Goal: Communication & Community: Answer question/provide support

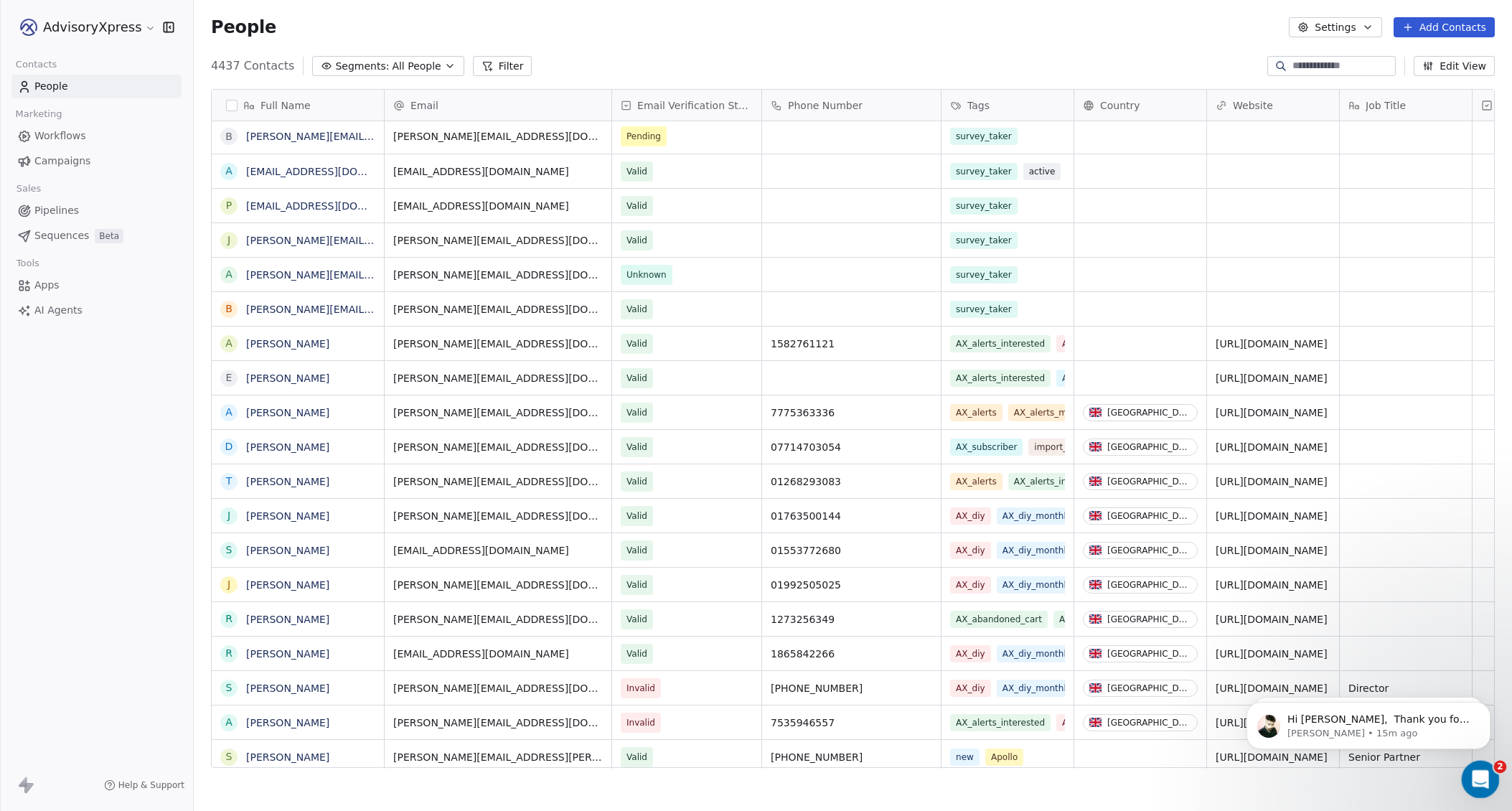
click at [1480, 773] on icon "Open Intercom Messenger" at bounding box center [1478, 777] width 24 height 24
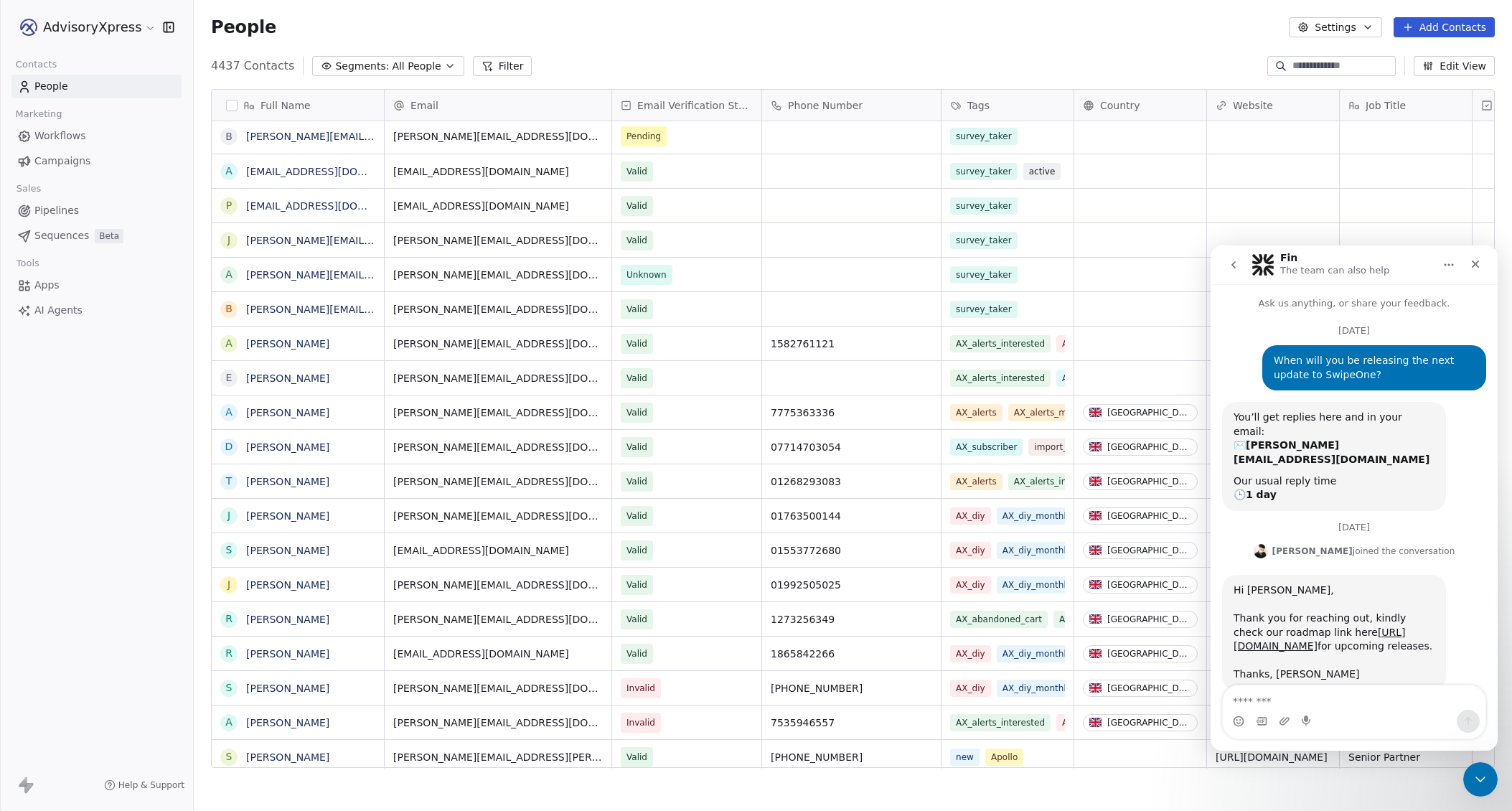
click at [1236, 264] on icon "go back" at bounding box center [1233, 265] width 12 height 12
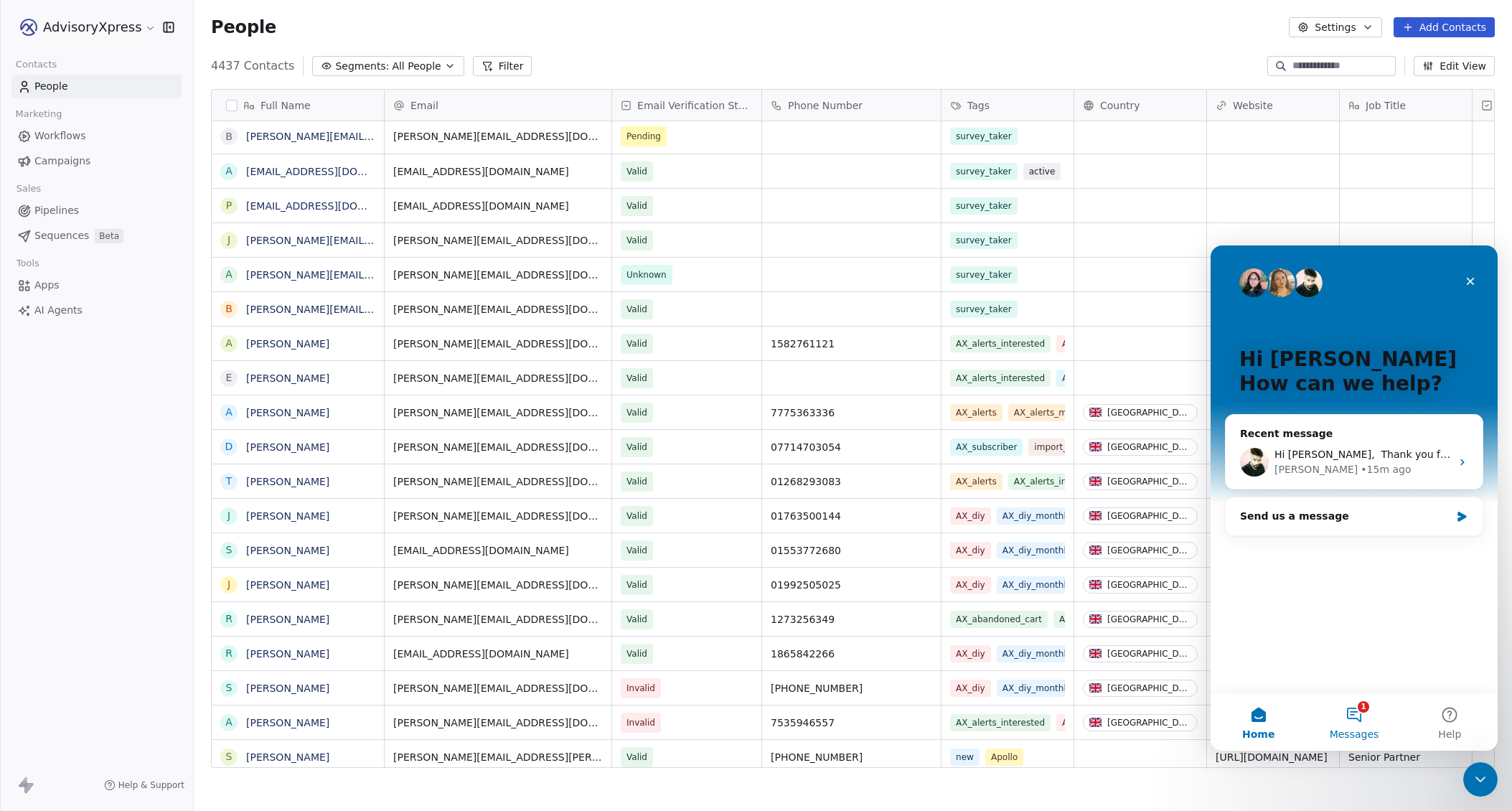
click at [1356, 709] on button "1 Messages" at bounding box center [1353, 722] width 95 height 57
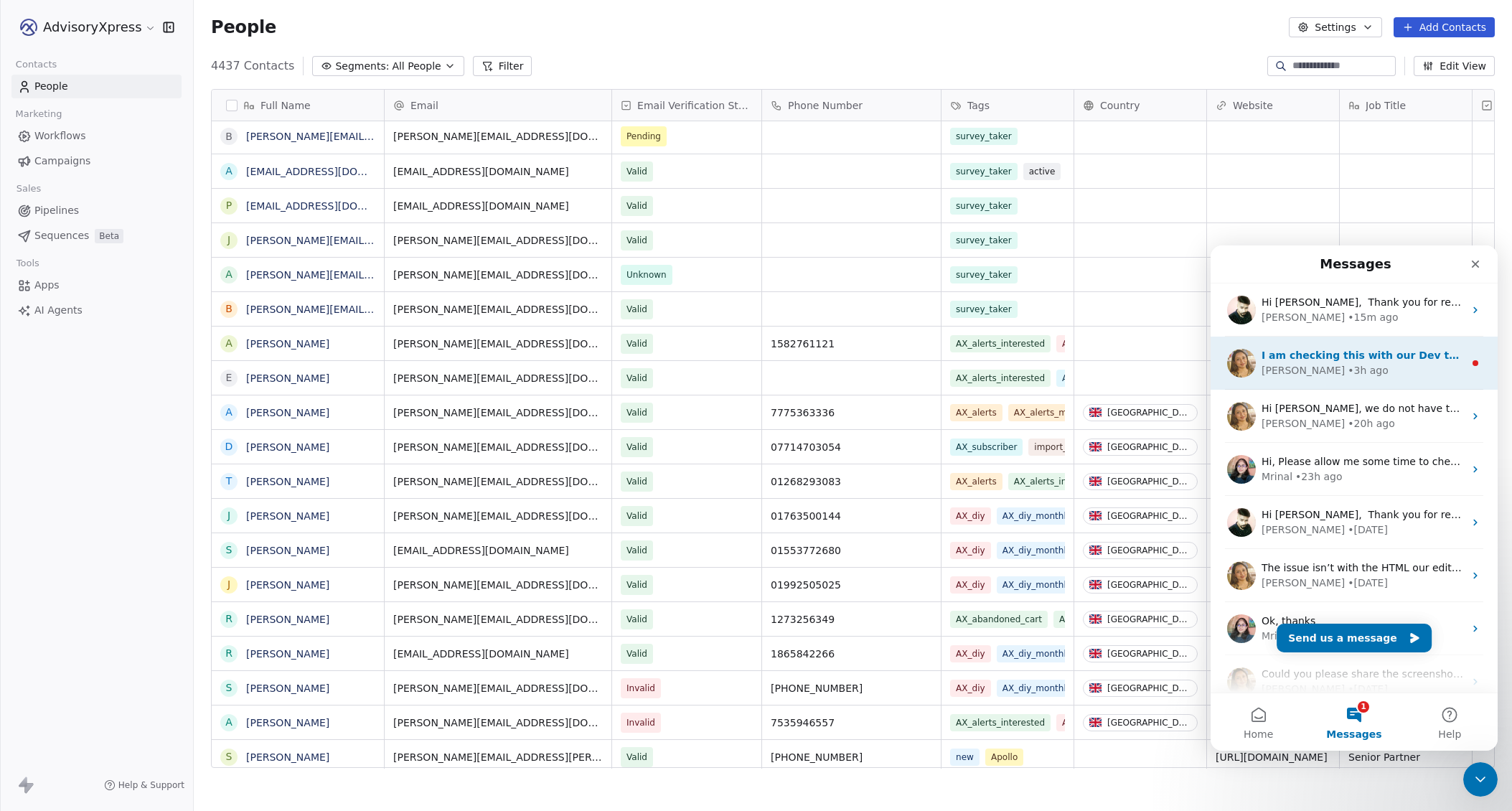
click at [1363, 362] on div "I am checking this with our Dev team and get back shortly." at bounding box center [1362, 355] width 202 height 15
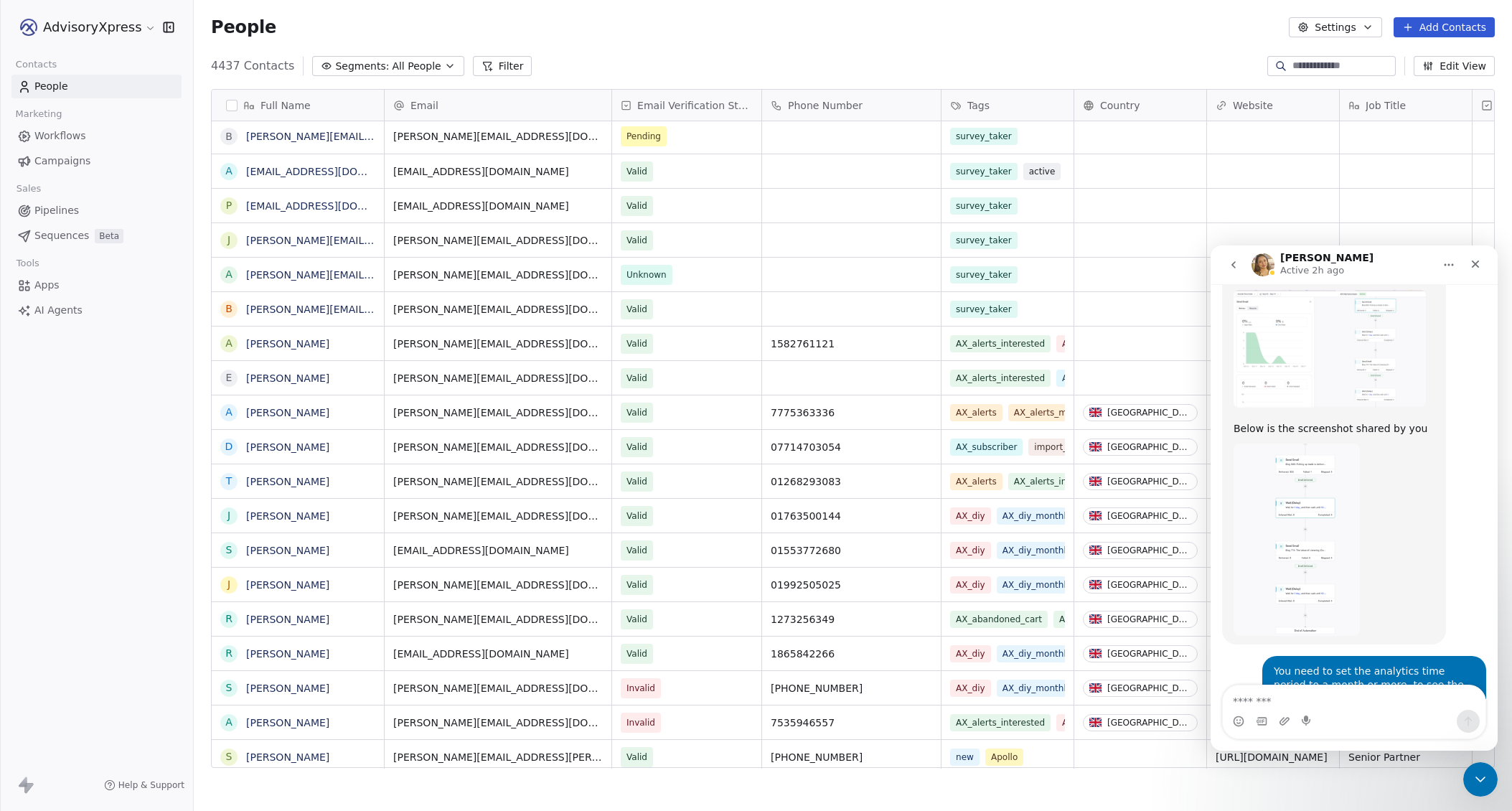
scroll to position [1718, 0]
click at [1232, 265] on icon "go back" at bounding box center [1233, 264] width 5 height 7
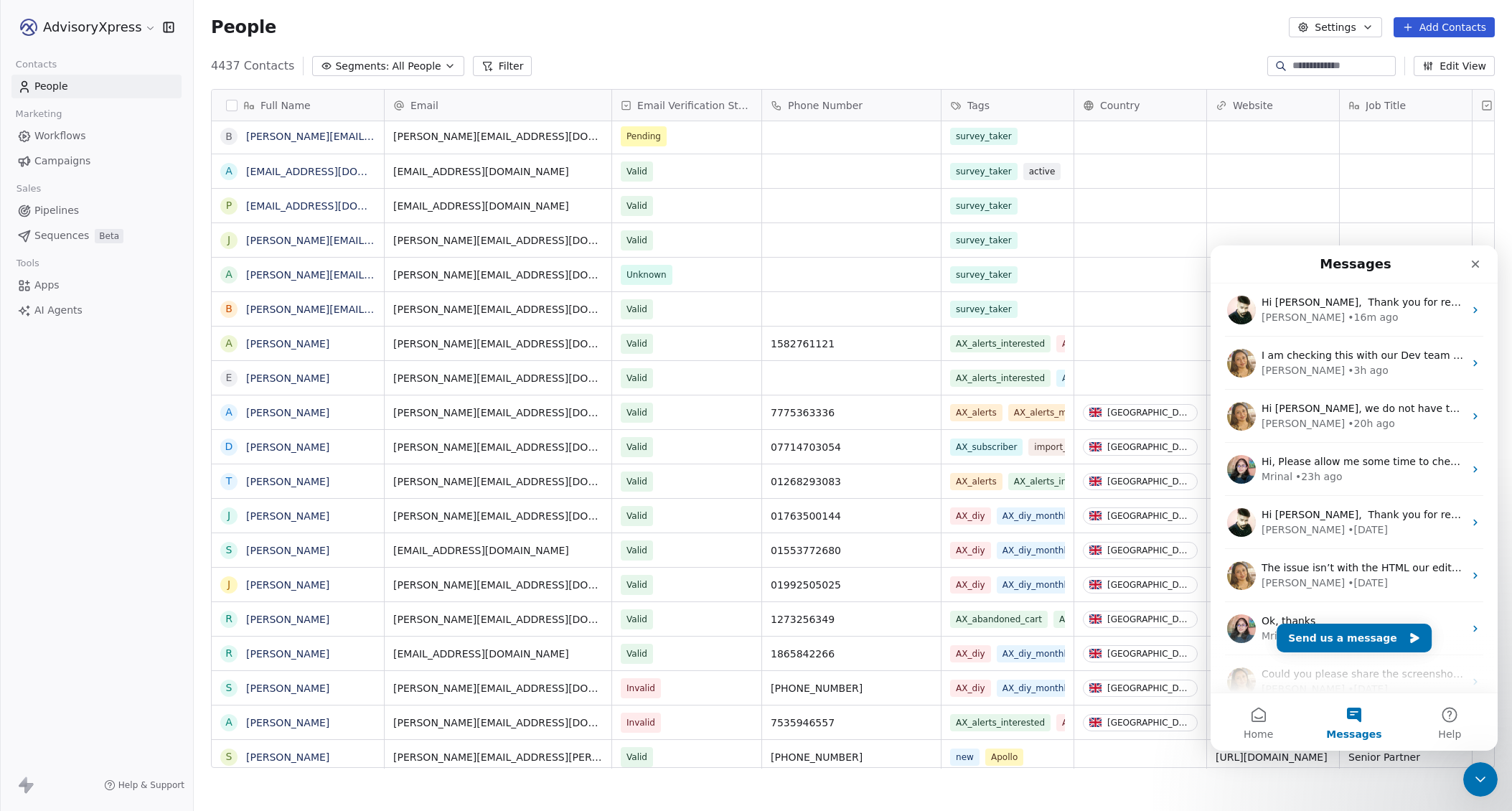
scroll to position [0, 0]
click at [1373, 419] on div "[PERSON_NAME] • 20h ago" at bounding box center [1362, 423] width 202 height 15
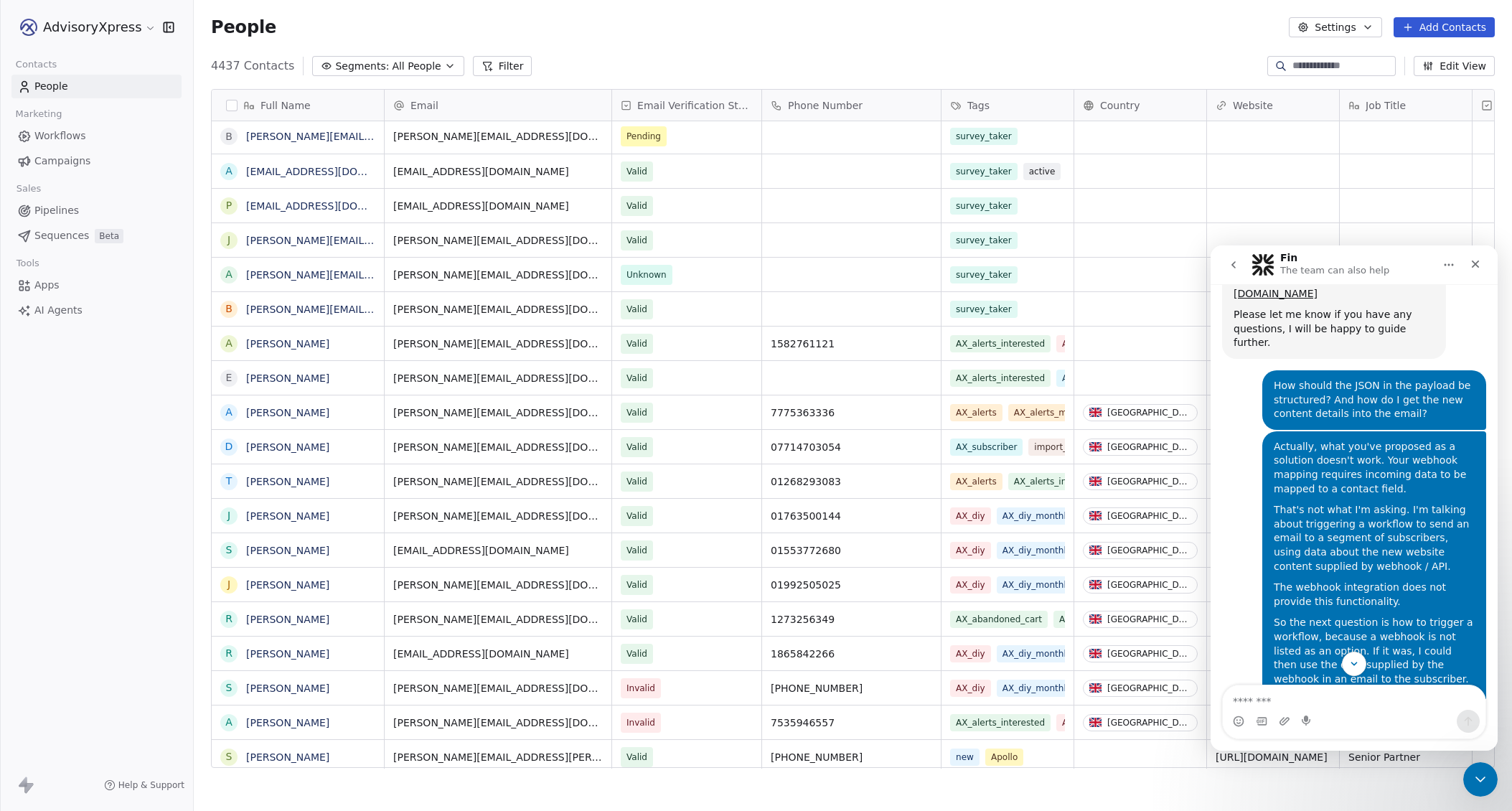
scroll to position [1113, 0]
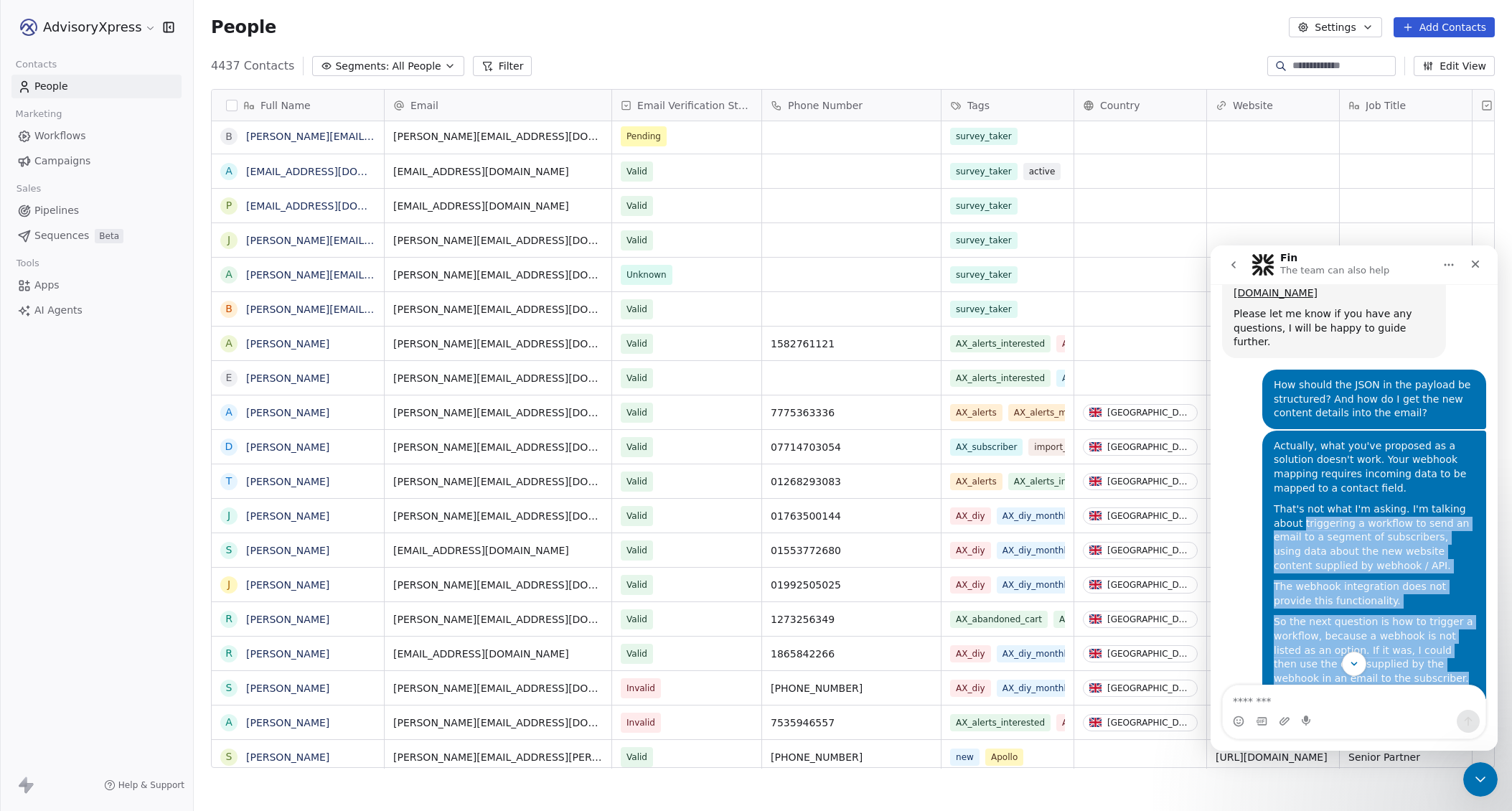
drag, startPoint x: 1303, startPoint y: 471, endPoint x: 1369, endPoint y: 621, distance: 163.9
click at [1369, 621] on div "Actually, what you've proposed as a solution doesn't work. Your webhook mapping…" at bounding box center [1374, 580] width 201 height 282
copy div "triggering a workflow to send an email to a segment of subscribers, using data …"
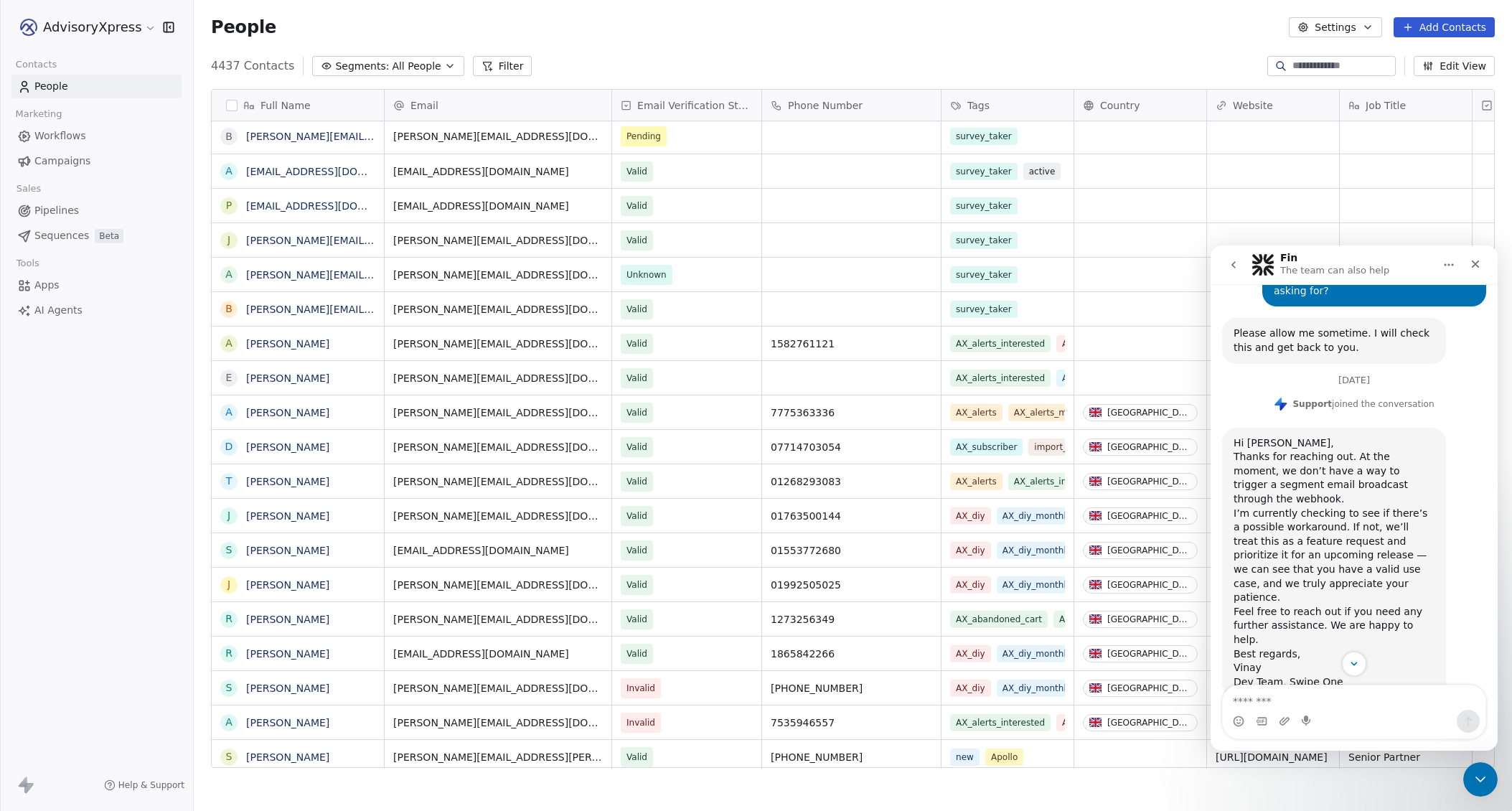
scroll to position [1538, 0]
click at [1476, 262] on icon "Close" at bounding box center [1476, 265] width 8 height 8
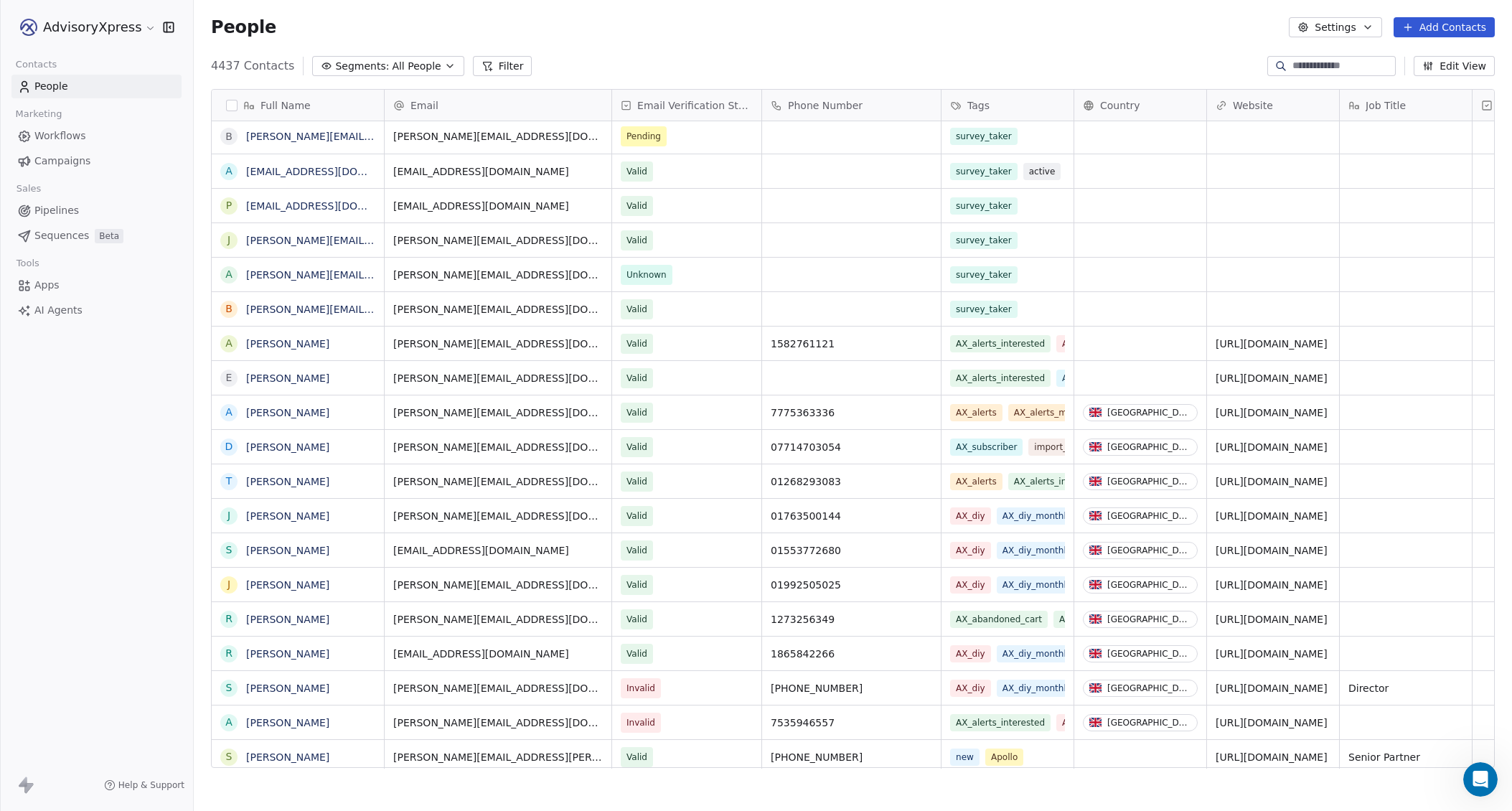
scroll to position [0, 0]
click at [47, 159] on span "Campaigns" at bounding box center [63, 160] width 56 height 15
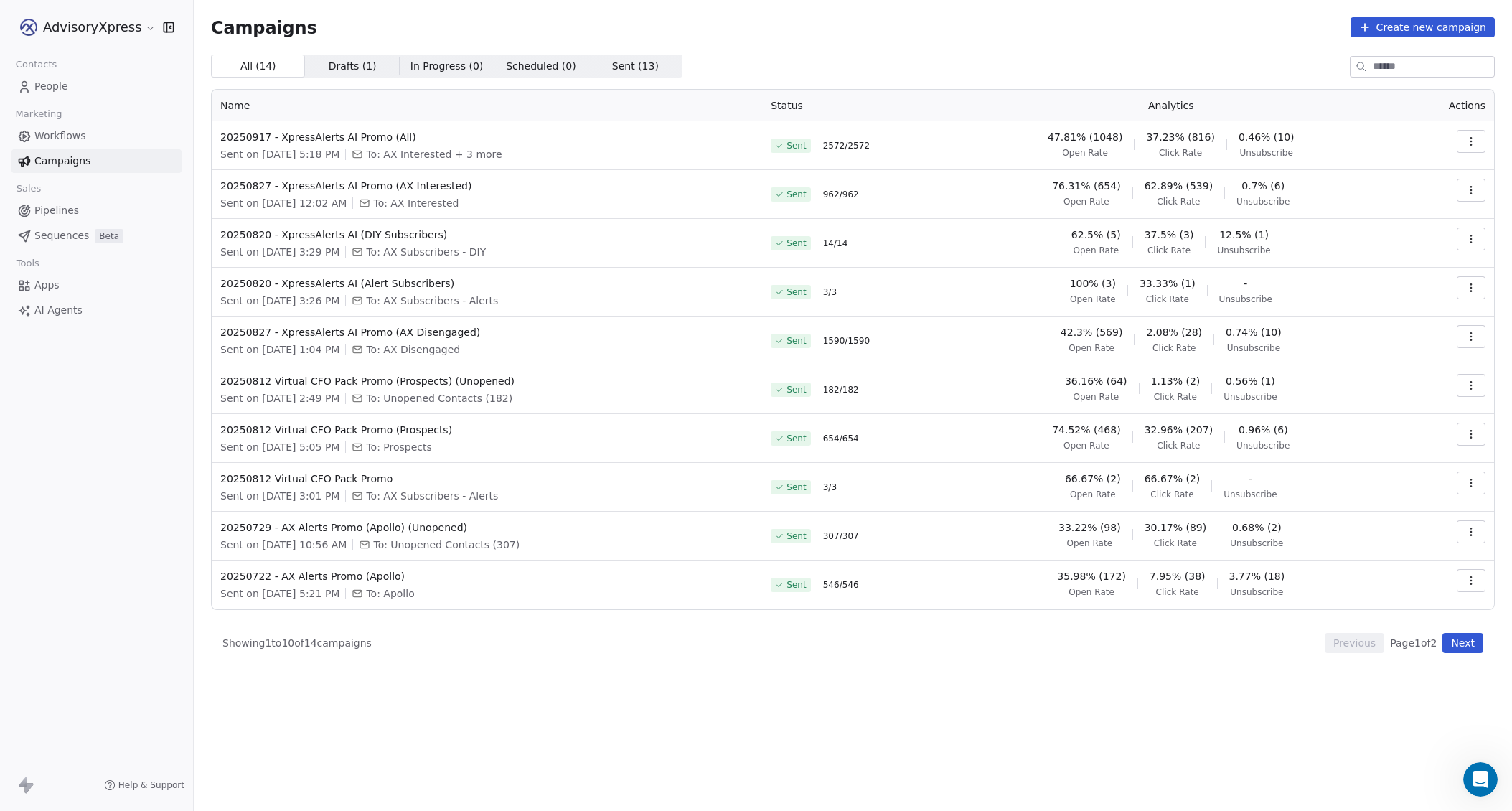
click at [58, 88] on span "People" at bounding box center [52, 86] width 34 height 15
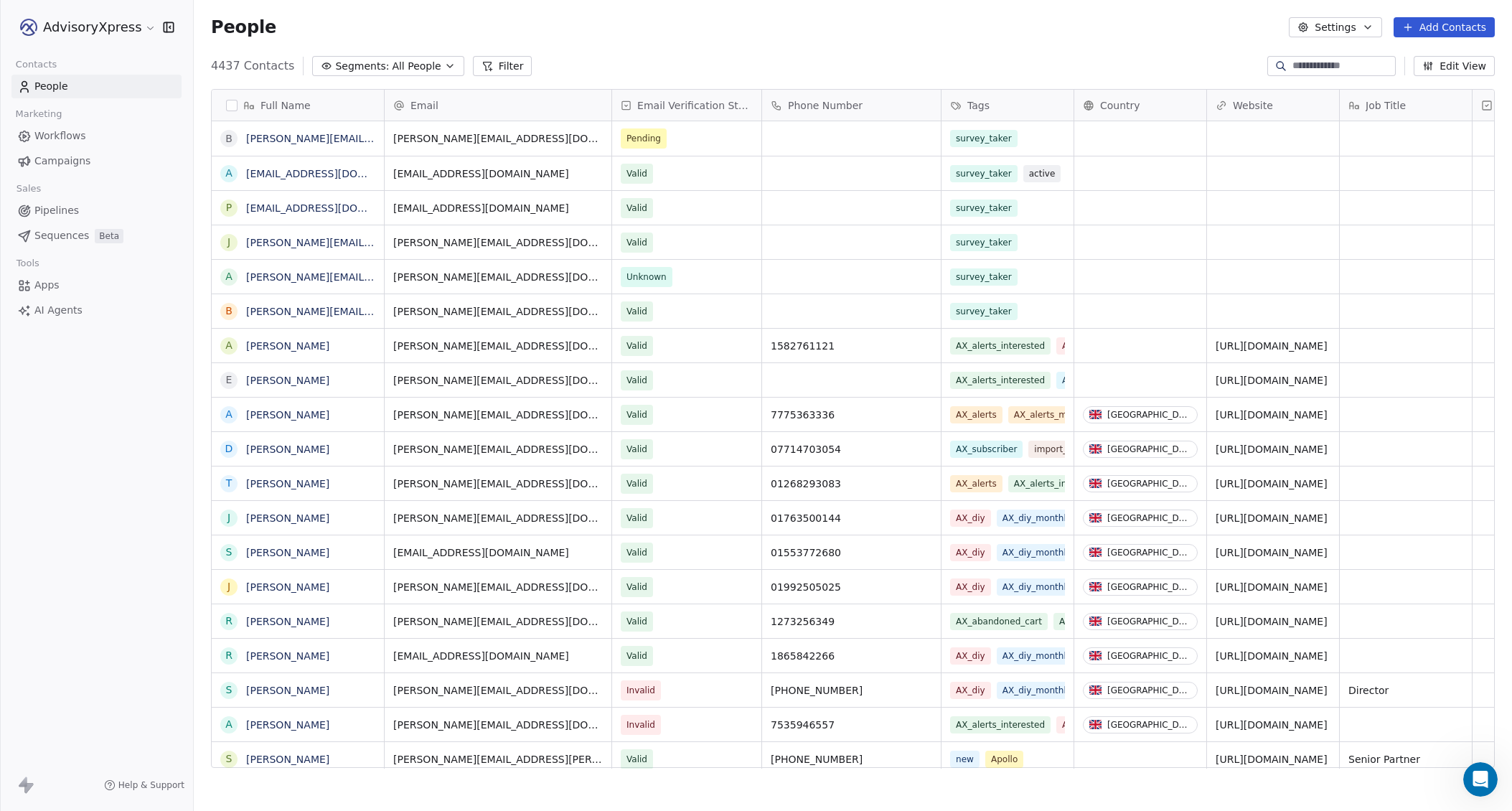
scroll to position [714, 1318]
click at [1483, 777] on icon "Open Intercom Messenger" at bounding box center [1478, 777] width 24 height 24
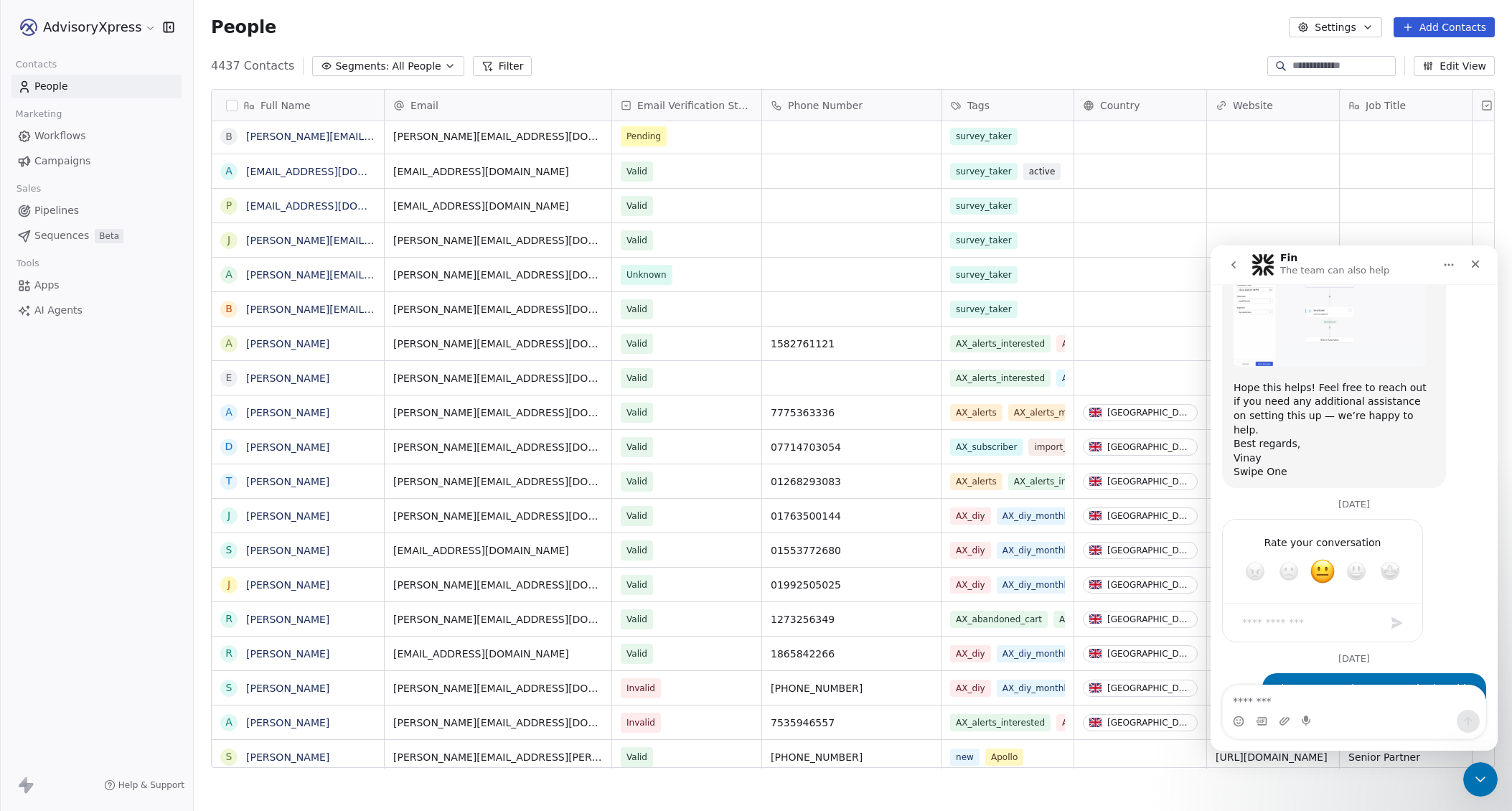
scroll to position [2195, 0]
click at [1235, 265] on icon "go back" at bounding box center [1233, 265] width 12 height 12
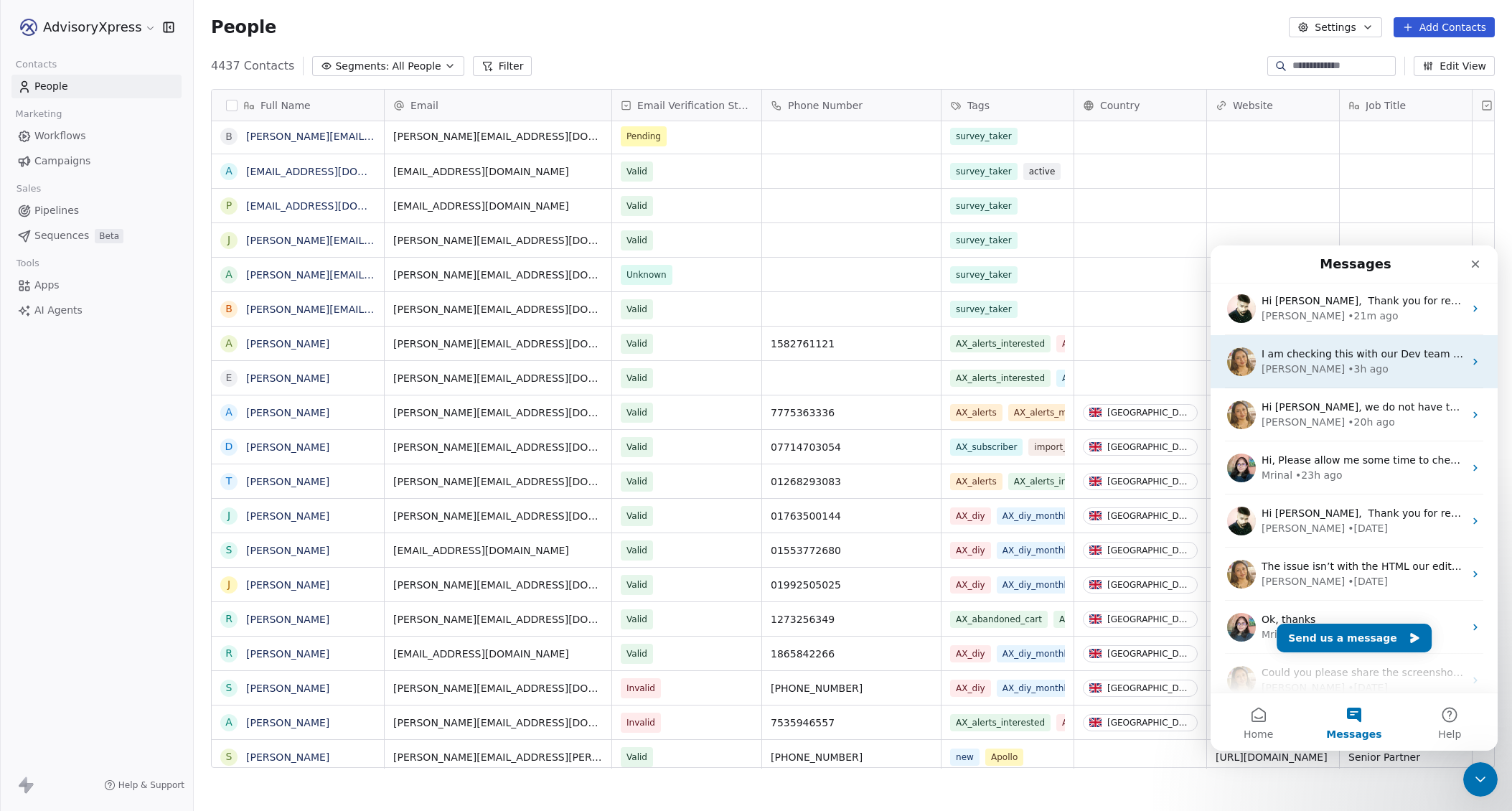
scroll to position [0, 0]
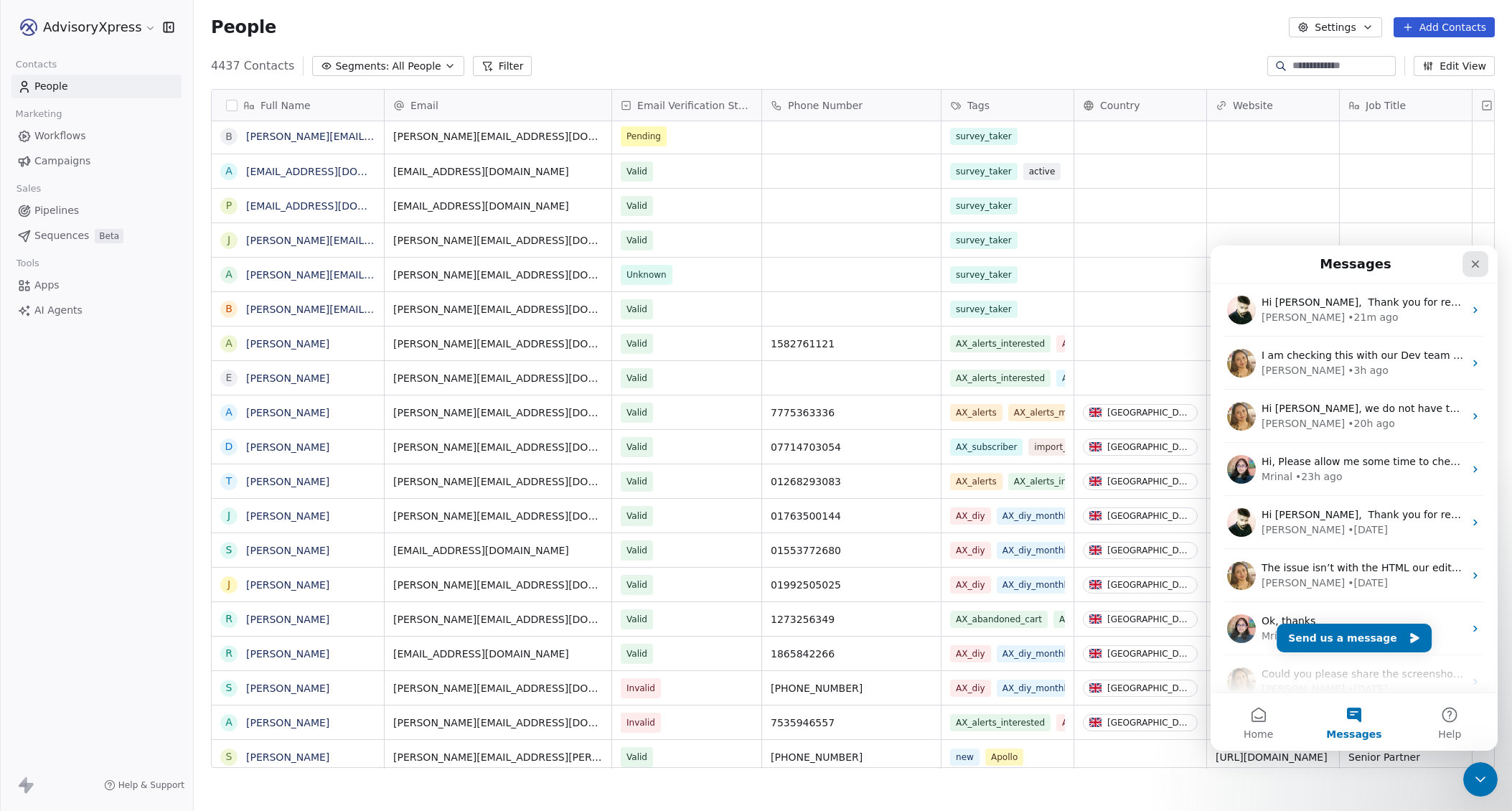
click at [1473, 259] on icon "Close" at bounding box center [1475, 264] width 12 height 12
